Goal: Task Accomplishment & Management: Use online tool/utility

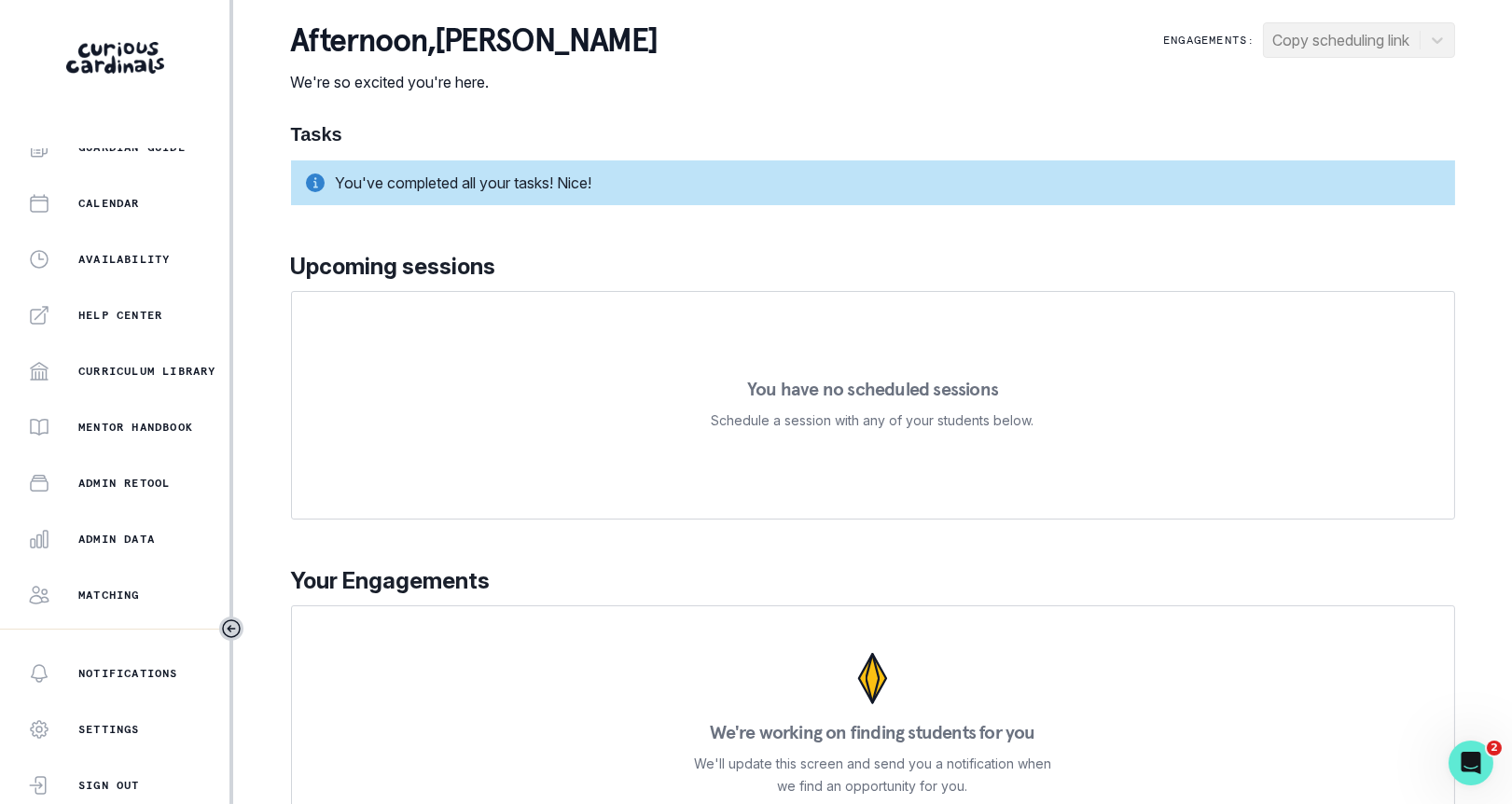
scroll to position [339, 0]
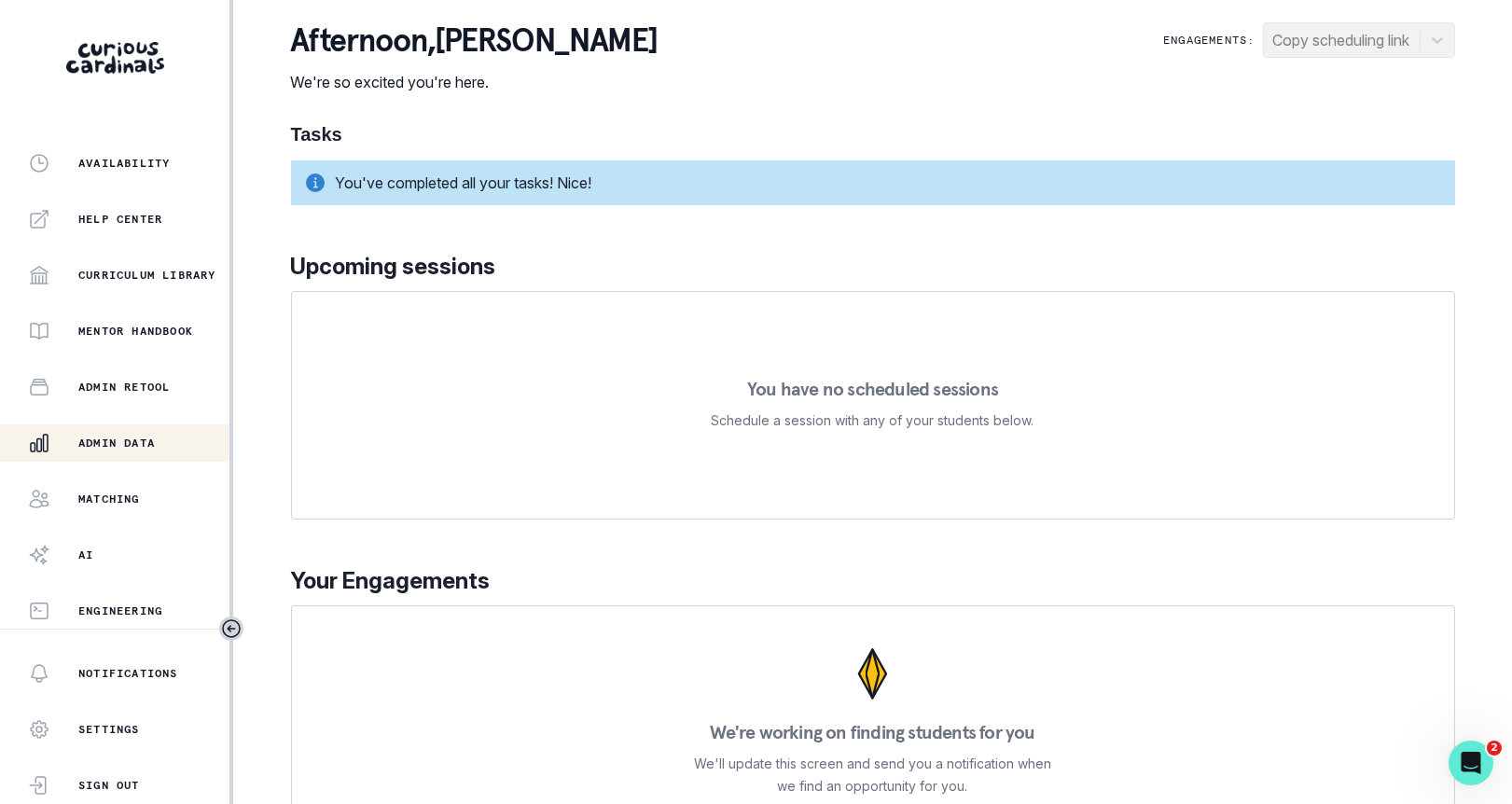
click at [146, 449] on p "Admin Data" at bounding box center [116, 442] width 76 height 14
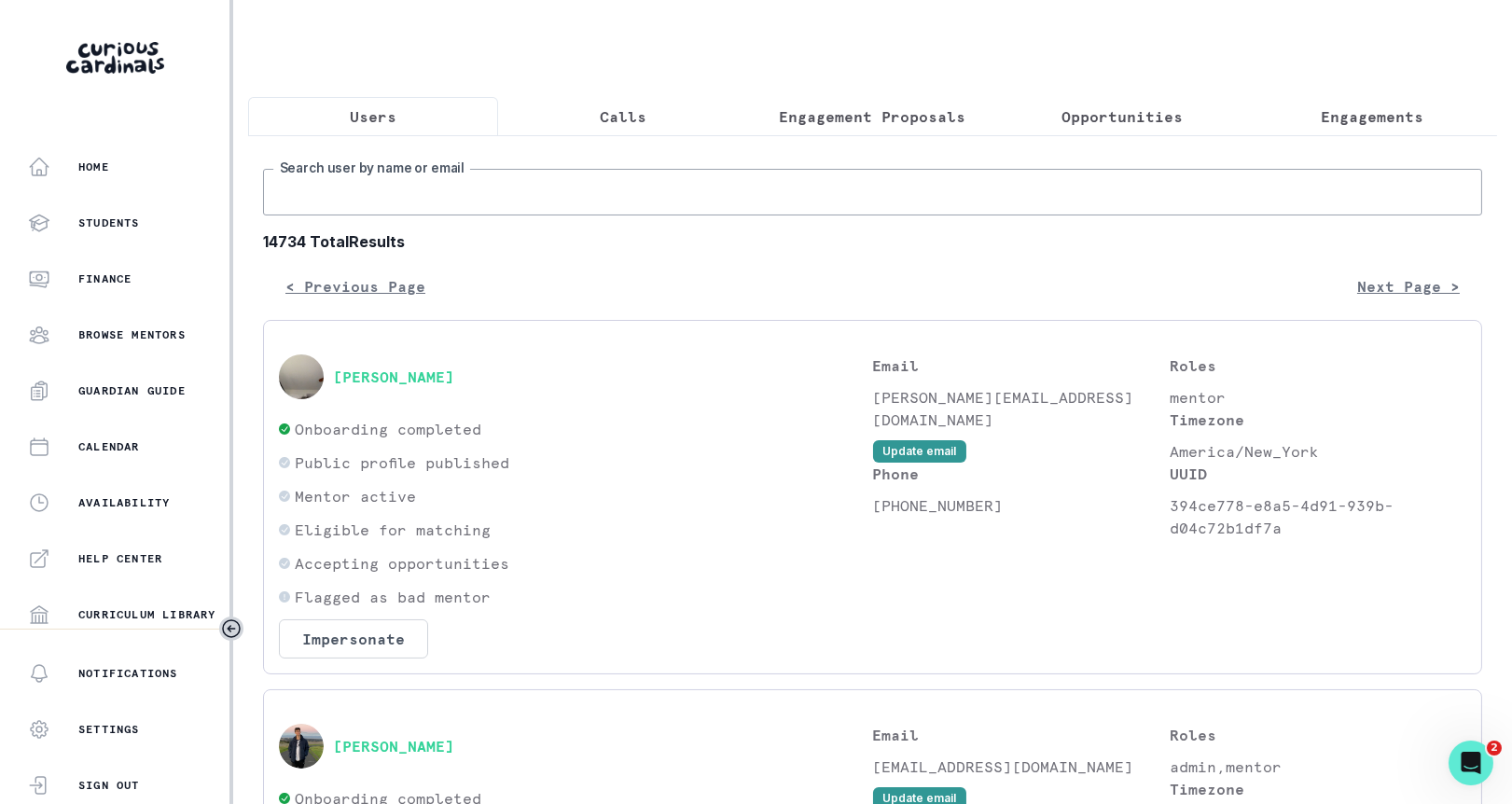
click at [703, 204] on input "Search user by name or email" at bounding box center [872, 192] width 1219 height 46
paste input "[EMAIL_ADDRESS][DOMAIN_NAME]"
type input "[EMAIL_ADDRESS][DOMAIN_NAME]"
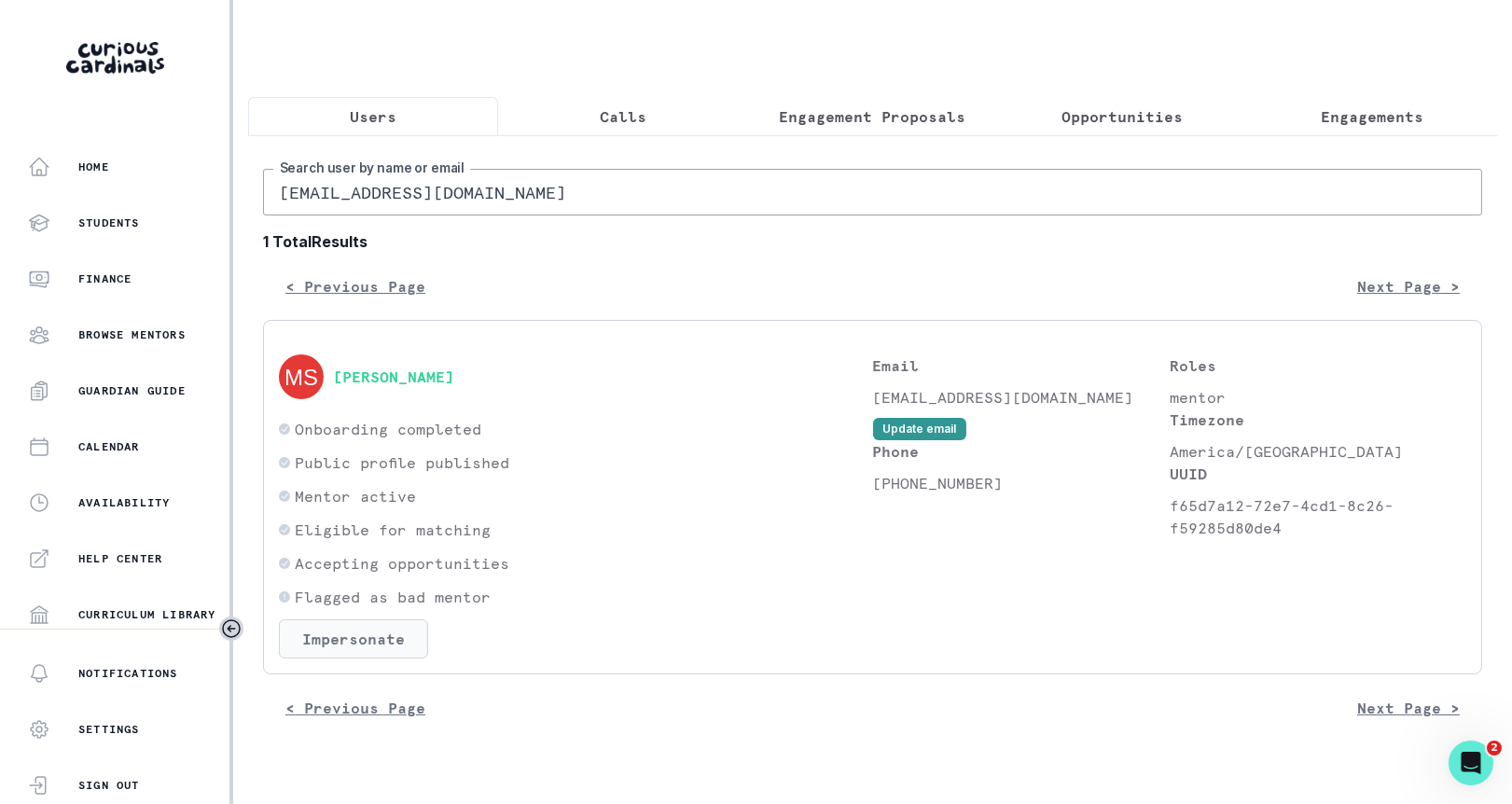
click at [404, 637] on button "Impersonate" at bounding box center [353, 639] width 149 height 40
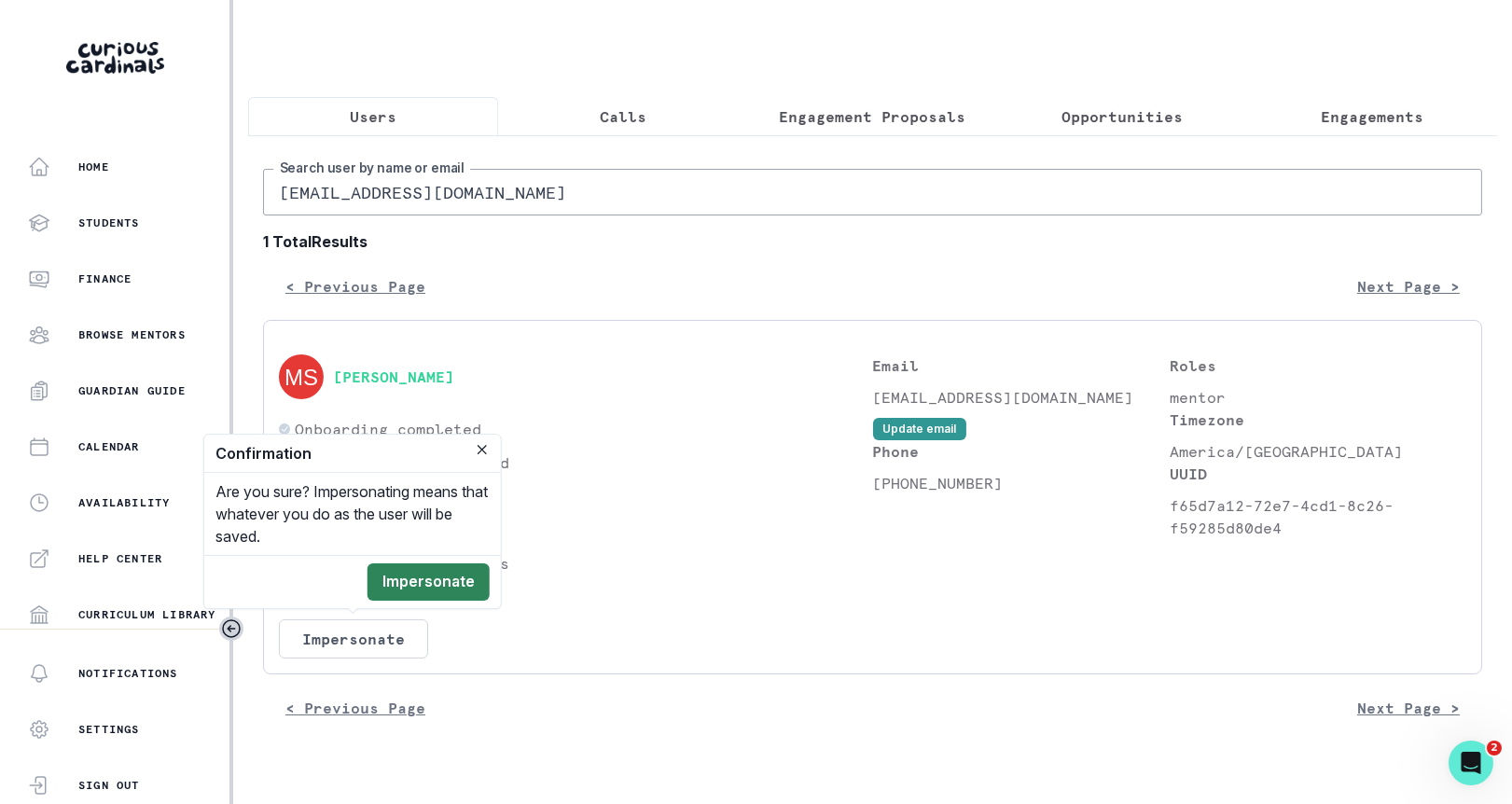
click at [447, 579] on button "Impersonate" at bounding box center [428, 582] width 122 height 38
